Goal: Information Seeking & Learning: Learn about a topic

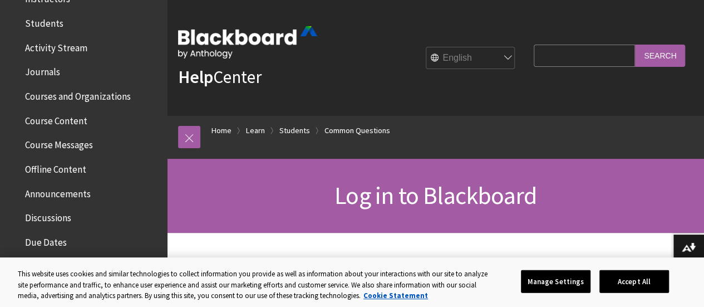
scroll to position [308, 0]
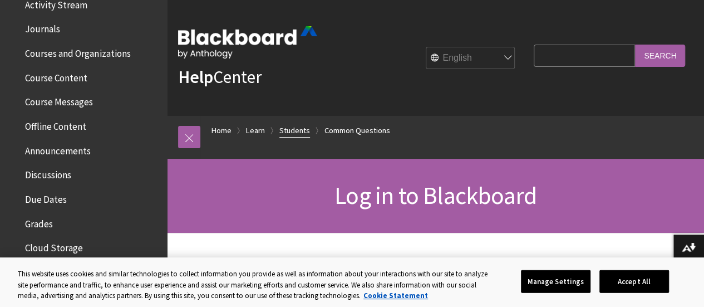
click at [293, 125] on link "Students" at bounding box center [294, 131] width 31 height 14
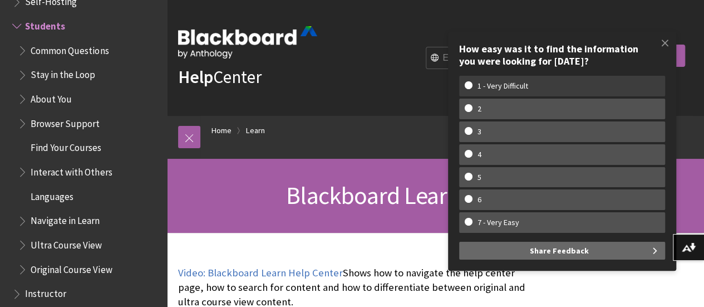
click at [472, 82] on w-span "1 - Very Difficult" at bounding box center [562, 85] width 195 height 9
click at [472, 82] on input "1 - Very Difficult" at bounding box center [468, 84] width 7 height 7
radio input "true"
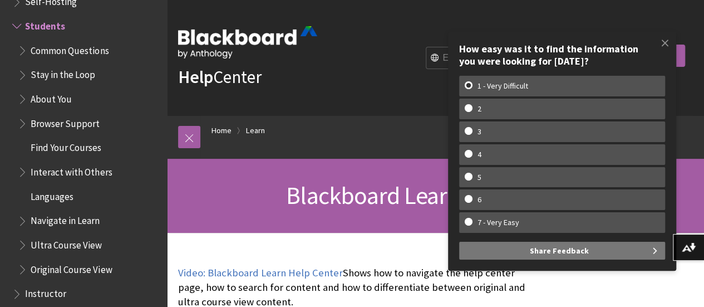
click at [564, 256] on span "Share Feedback" at bounding box center [559, 251] width 59 height 18
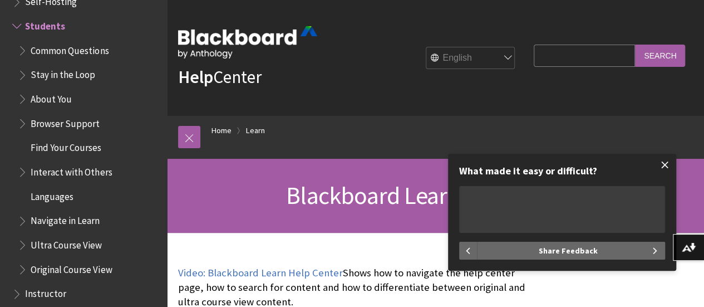
click at [663, 163] on span at bounding box center [665, 164] width 23 height 23
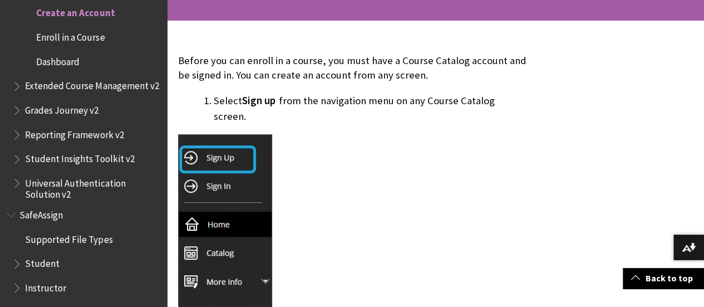
scroll to position [1387, 0]
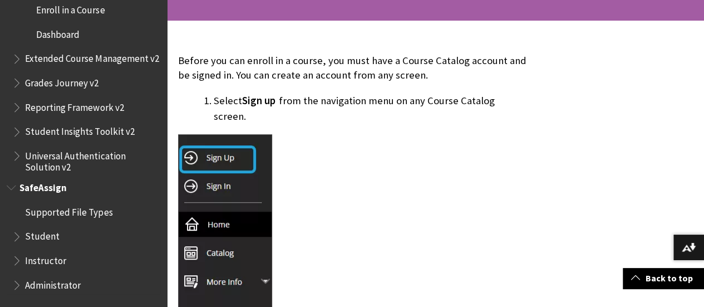
click at [7, 188] on span "Book outline for Blackboard SafeAssign" at bounding box center [13, 185] width 12 height 14
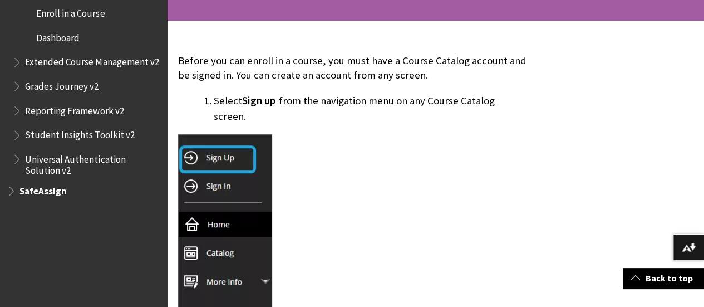
scroll to position [1290, 0]
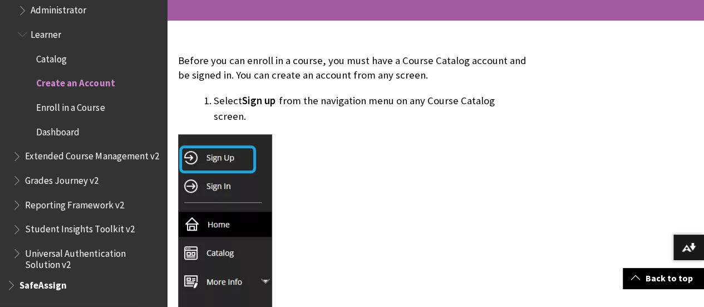
click at [22, 27] on span "Book outline for Blackboard Extensions" at bounding box center [24, 32] width 12 height 14
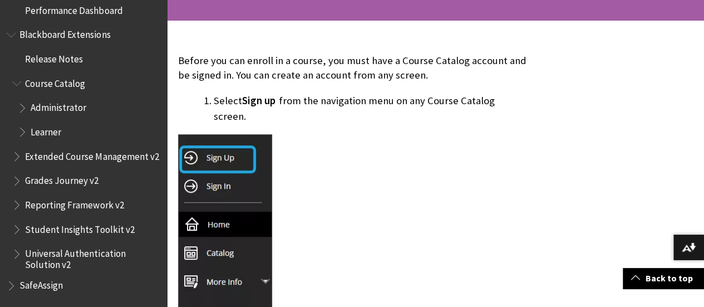
scroll to position [1193, 0]
click at [14, 26] on span "Book outline for Blackboard Extensions" at bounding box center [13, 33] width 12 height 14
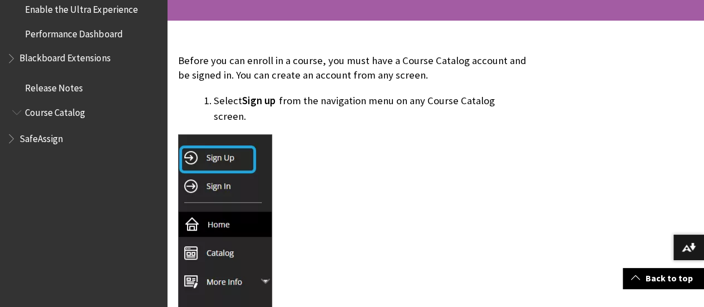
scroll to position [959, 0]
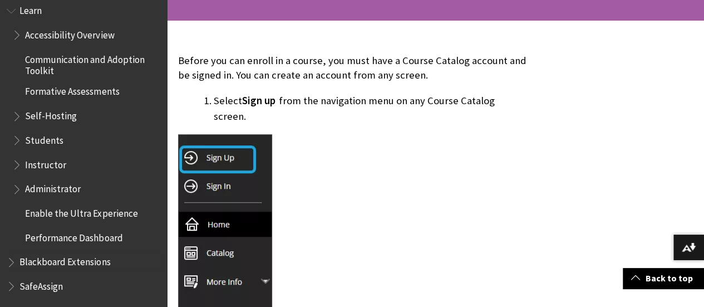
click at [12, 257] on span "Book outline for Blackboard Extensions" at bounding box center [13, 259] width 12 height 14
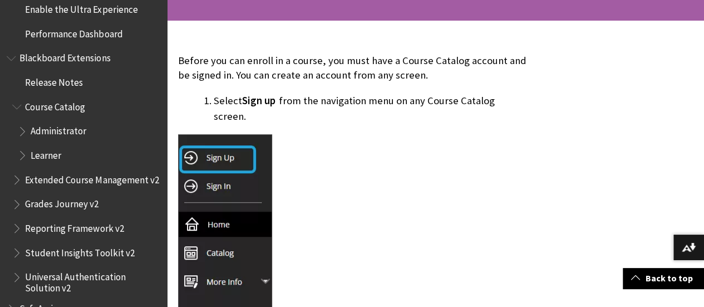
click at [21, 150] on span "Book outline for Blackboard Extensions" at bounding box center [24, 153] width 12 height 14
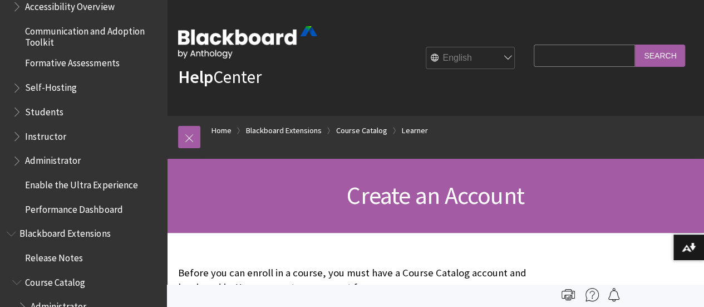
scroll to position [975, 0]
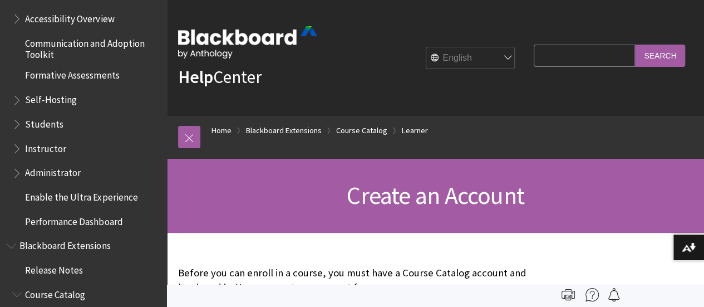
click at [26, 125] on span "Students" at bounding box center [44, 121] width 38 height 15
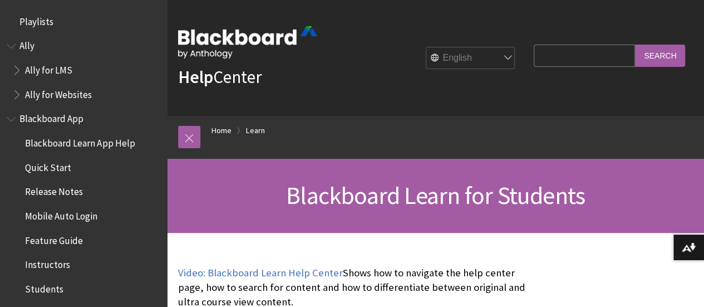
scroll to position [1072, 0]
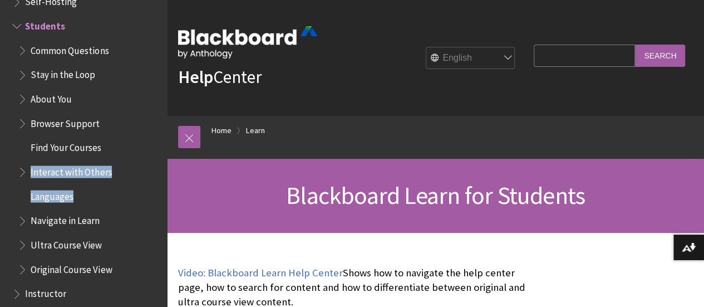
drag, startPoint x: 158, startPoint y: 197, endPoint x: 156, endPoint y: 155, distance: 41.2
click at [156, 155] on div "All Products Playlists Playlists Ally Ally for LMS Ally for Websites Ally Ally …" at bounding box center [83, 153] width 167 height 307
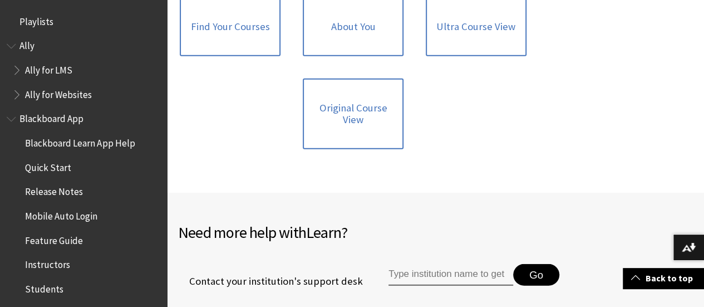
scroll to position [1671, 0]
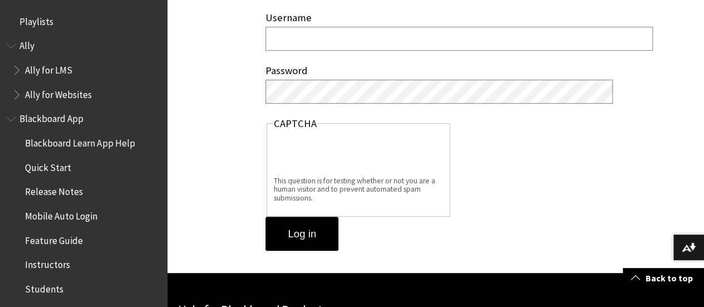
scroll to position [160, 0]
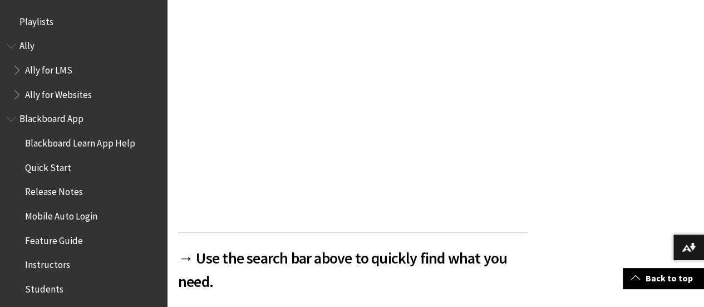
scroll to position [1072, 0]
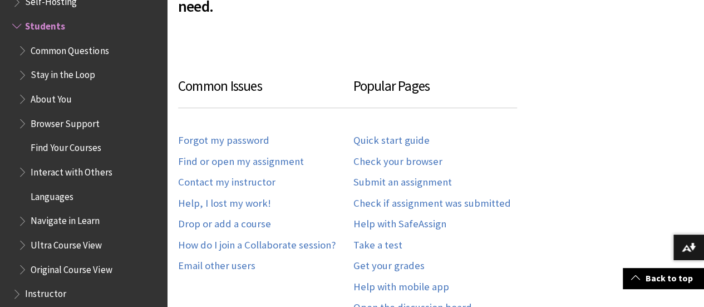
scroll to position [586, 0]
